Goal: Task Accomplishment & Management: Use online tool/utility

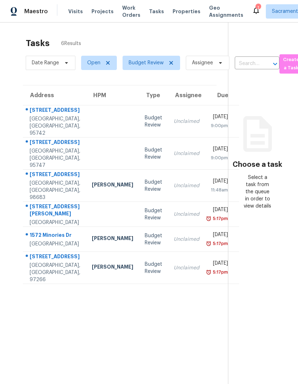
click at [44, 262] on div "[STREET_ADDRESS]" at bounding box center [55, 257] width 51 height 9
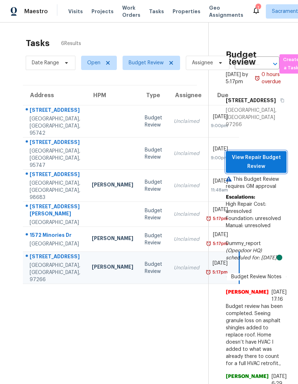
click at [264, 167] on span "View Repair Budget Review" at bounding box center [256, 162] width 49 height 18
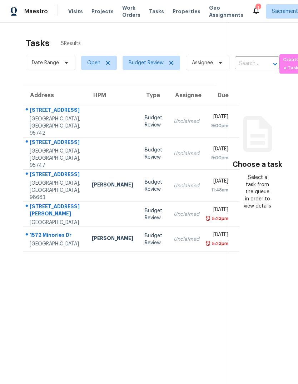
click at [37, 248] on div "Olivehurst, CA, 95961" at bounding box center [55, 244] width 51 height 7
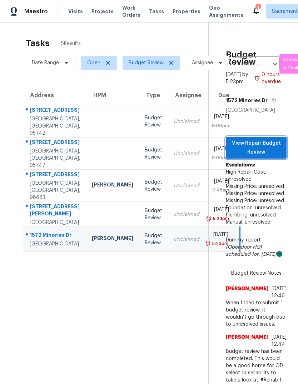
click at [262, 156] on span "View Repair Budget Review" at bounding box center [256, 148] width 49 height 18
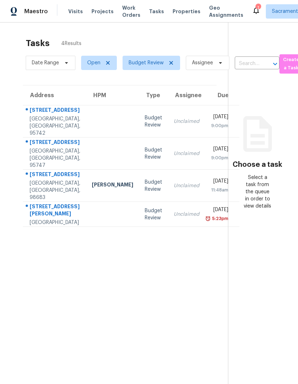
click at [47, 226] on div "Brentwood, CA, 94513" at bounding box center [55, 222] width 51 height 7
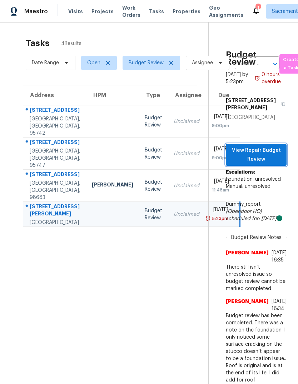
click at [273, 164] on span "View Repair Budget Review" at bounding box center [256, 155] width 49 height 18
click at [274, 164] on span "View Repair Budget Review" at bounding box center [256, 155] width 49 height 18
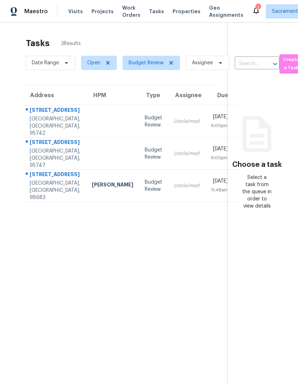
click at [49, 125] on div "[GEOGRAPHIC_DATA], [GEOGRAPHIC_DATA], 95742" at bounding box center [55, 125] width 51 height 21
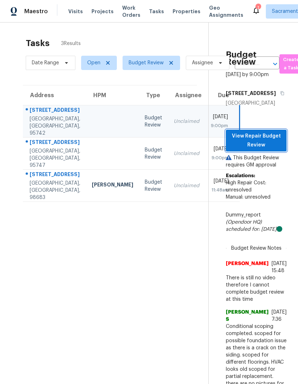
click at [272, 149] on span "View Repair Budget Review" at bounding box center [256, 141] width 49 height 18
click at [60, 169] on div "[GEOGRAPHIC_DATA], [GEOGRAPHIC_DATA], 95747" at bounding box center [55, 158] width 51 height 21
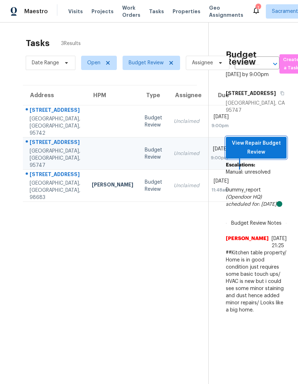
click at [268, 157] on span "View Repair Budget Review" at bounding box center [256, 148] width 49 height 18
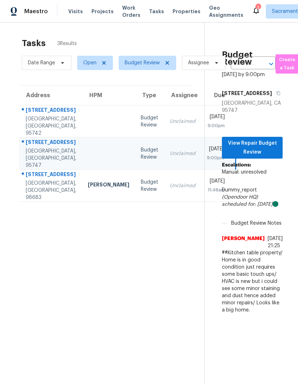
scroll to position [0, 4]
click at [43, 115] on div "[STREET_ADDRESS]" at bounding box center [51, 111] width 51 height 9
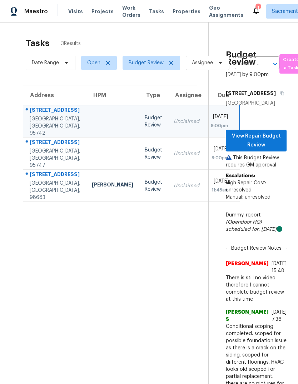
scroll to position [0, 0]
copy div "5010 Heather Ranch Way Rancho Cordova, CA, 95742"
click at [50, 148] on div "[STREET_ADDRESS]" at bounding box center [55, 143] width 51 height 9
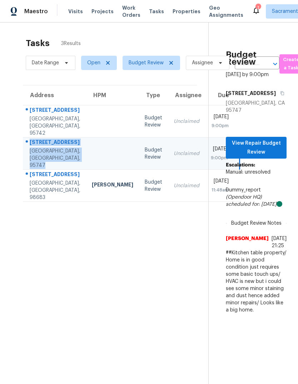
copy div "8017 Gorgon Way Roseville, CA, 95747"
click at [266, 157] on span "View Repair Budget Review" at bounding box center [256, 148] width 49 height 18
click at [46, 125] on div "[GEOGRAPHIC_DATA], [GEOGRAPHIC_DATA], 95742" at bounding box center [55, 125] width 51 height 21
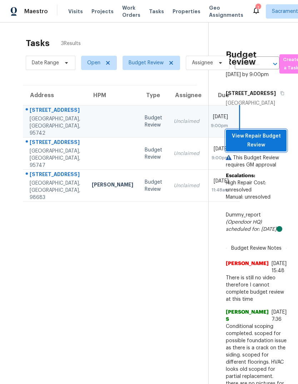
click at [271, 149] on span "View Repair Budget Review" at bounding box center [256, 141] width 49 height 18
click at [37, 180] on div "3407 SE 172nd Ave" at bounding box center [55, 175] width 51 height 9
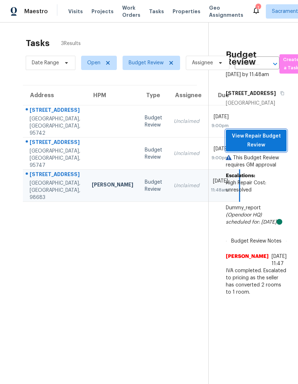
click at [267, 149] on span "View Repair Budget Review" at bounding box center [256, 141] width 49 height 18
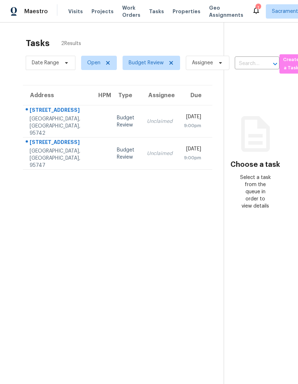
click at [256, 6] on div "1" at bounding box center [258, 7] width 5 height 7
click at [256, 7] on div "1" at bounding box center [258, 7] width 5 height 7
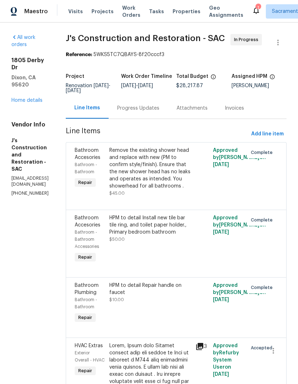
click at [256, 6] on div "1" at bounding box center [258, 7] width 5 height 7
click at [252, 10] on icon at bounding box center [256, 10] width 9 height 9
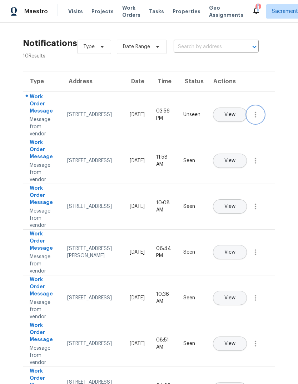
click at [256, 118] on icon "button" at bounding box center [255, 115] width 1 height 6
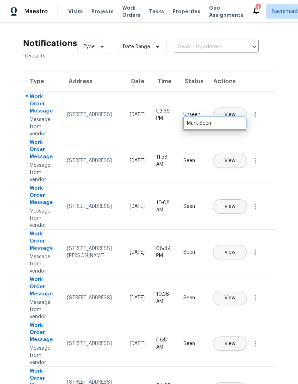
click at [241, 124] on div "Mark Seen" at bounding box center [215, 123] width 56 height 7
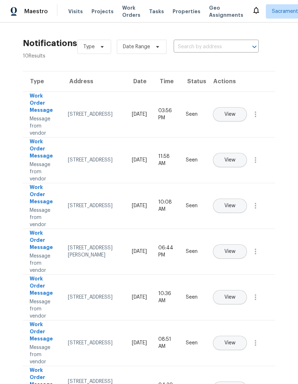
click at [153, 9] on span "Tasks" at bounding box center [156, 11] width 15 height 5
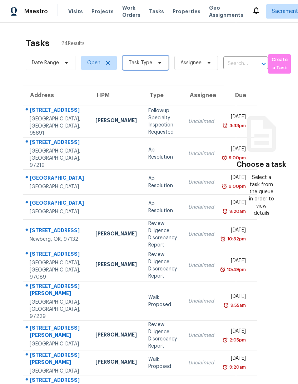
click at [161, 63] on icon at bounding box center [160, 63] width 6 height 6
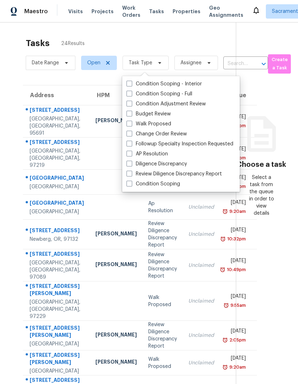
click at [129, 117] on label "Budget Review" at bounding box center [149, 113] width 44 height 7
click at [129, 115] on input "Budget Review" at bounding box center [129, 112] width 5 height 5
checkbox input "true"
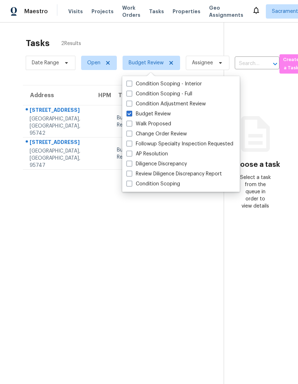
click at [187, 285] on section "Tasks 2 Results Date Range Open Budget Review Assignee ​ Create a Task Address …" at bounding box center [117, 220] width 212 height 373
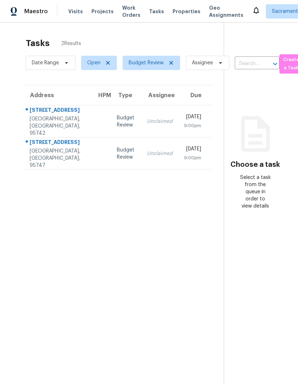
click at [38, 115] on div "[STREET_ADDRESS]" at bounding box center [58, 111] width 56 height 9
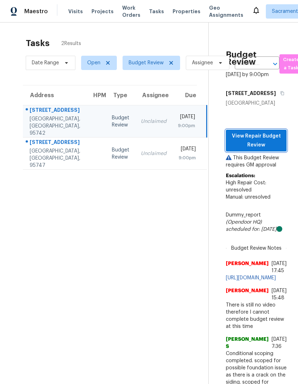
click at [263, 132] on span "View Repair Budget Review" at bounding box center [256, 141] width 49 height 18
